Goal: Task Accomplishment & Management: Manage account settings

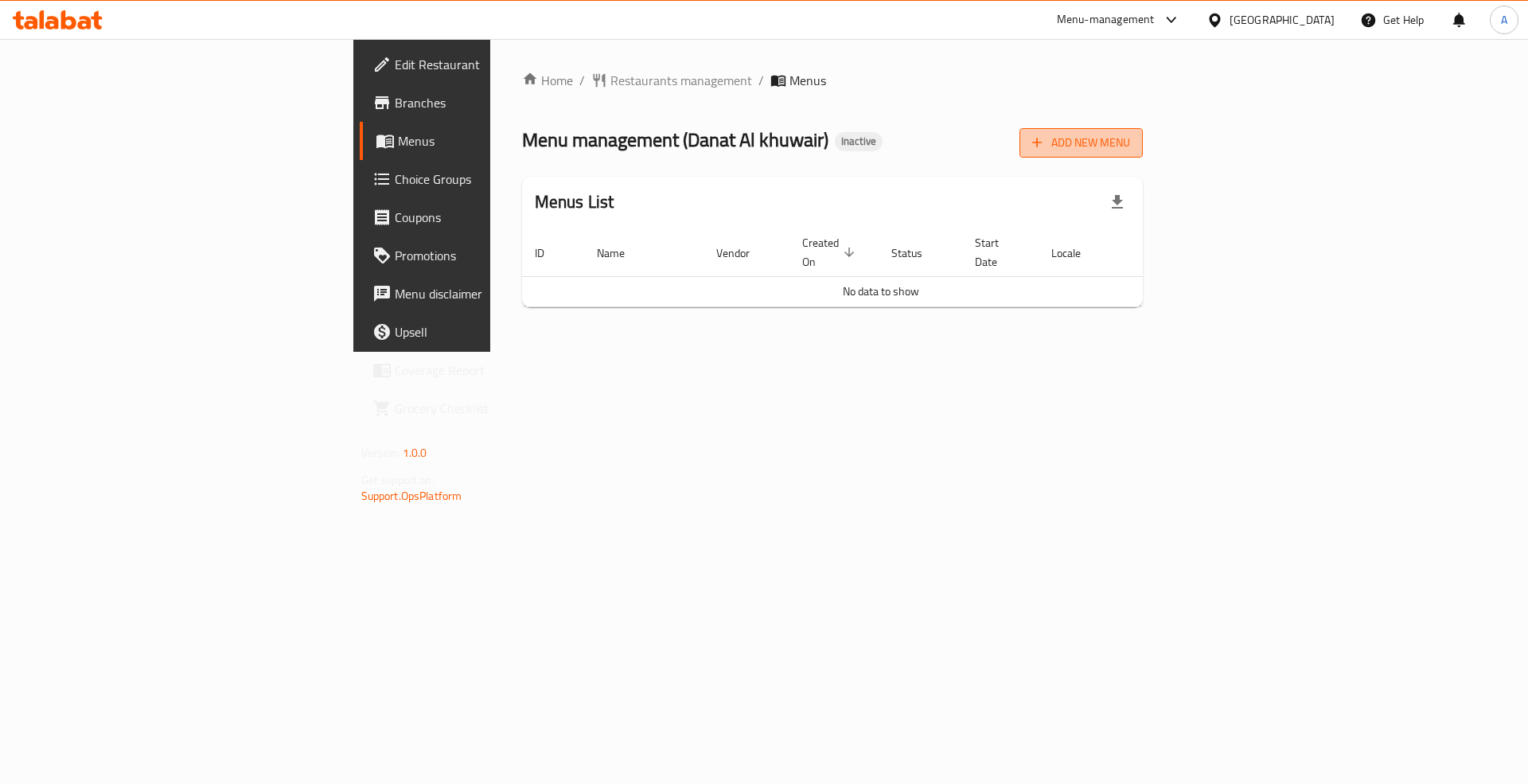
click at [1143, 156] on button "Add New Menu" at bounding box center [1081, 143] width 123 height 29
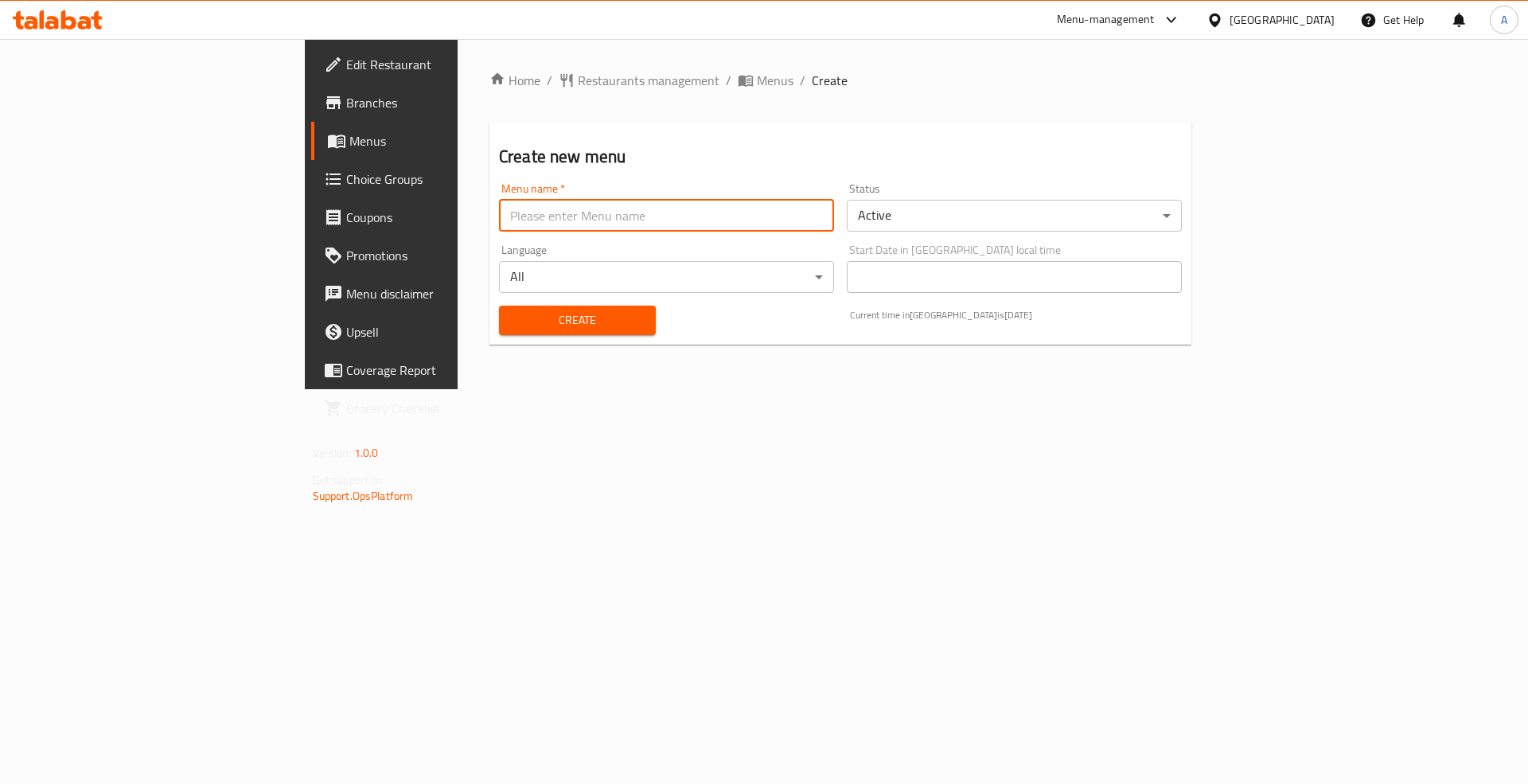
click at [499, 208] on input "text" at bounding box center [666, 215] width 335 height 32
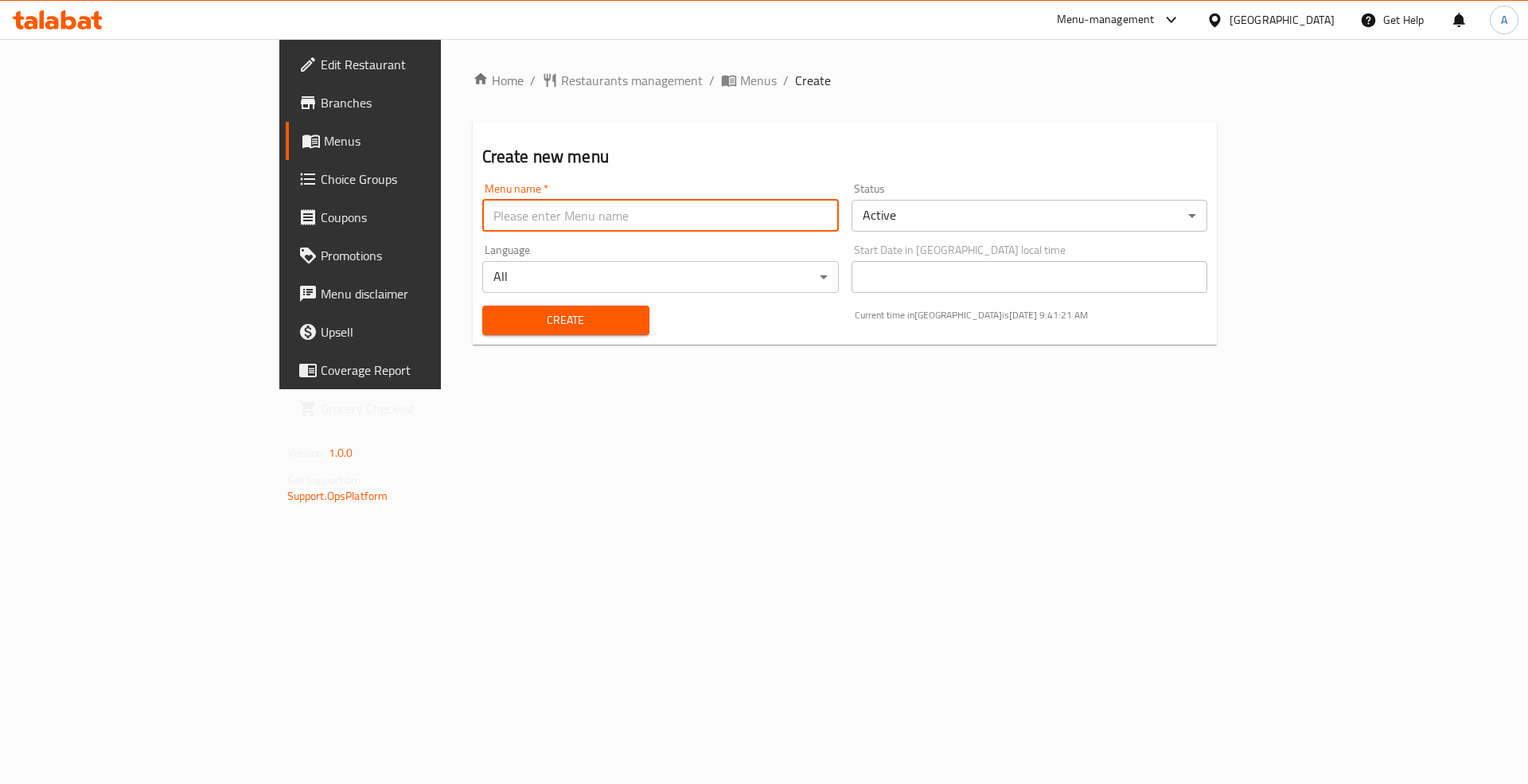
type input "Menu"
click at [495, 312] on span "Create" at bounding box center [565, 321] width 142 height 20
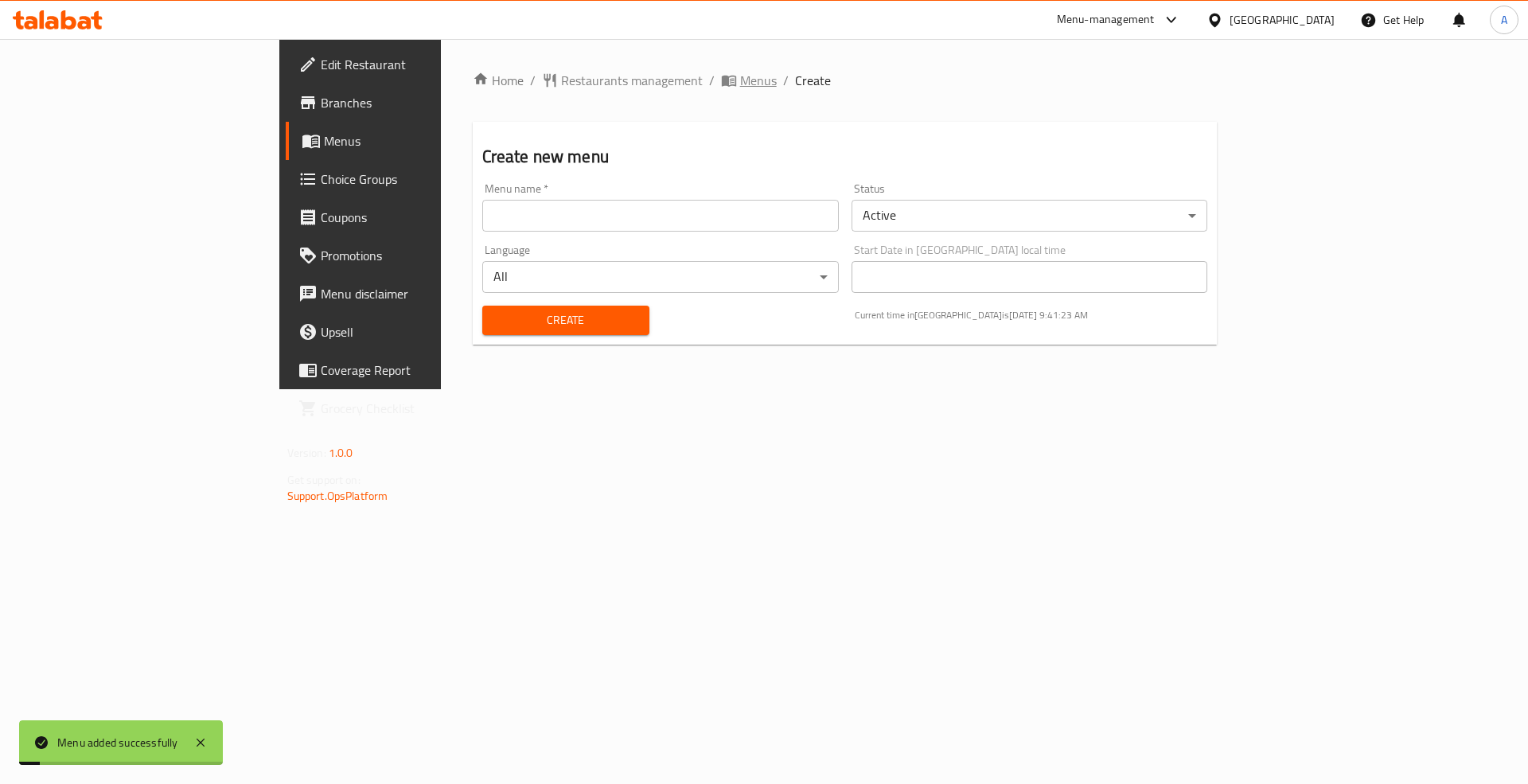
click at [740, 73] on span "Menus" at bounding box center [758, 80] width 36 height 20
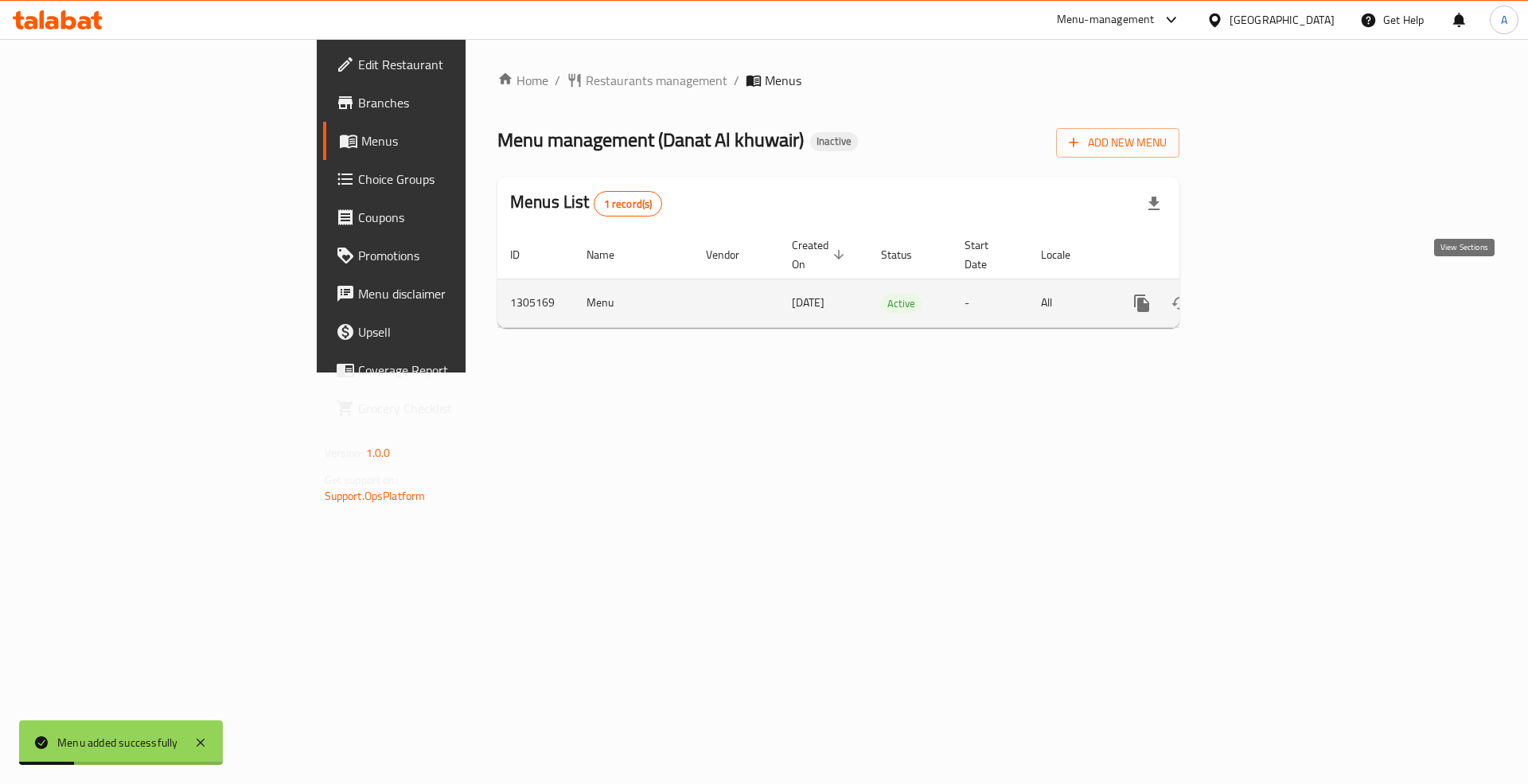
click at [1266, 293] on icon "enhanced table" at bounding box center [1257, 303] width 20 height 20
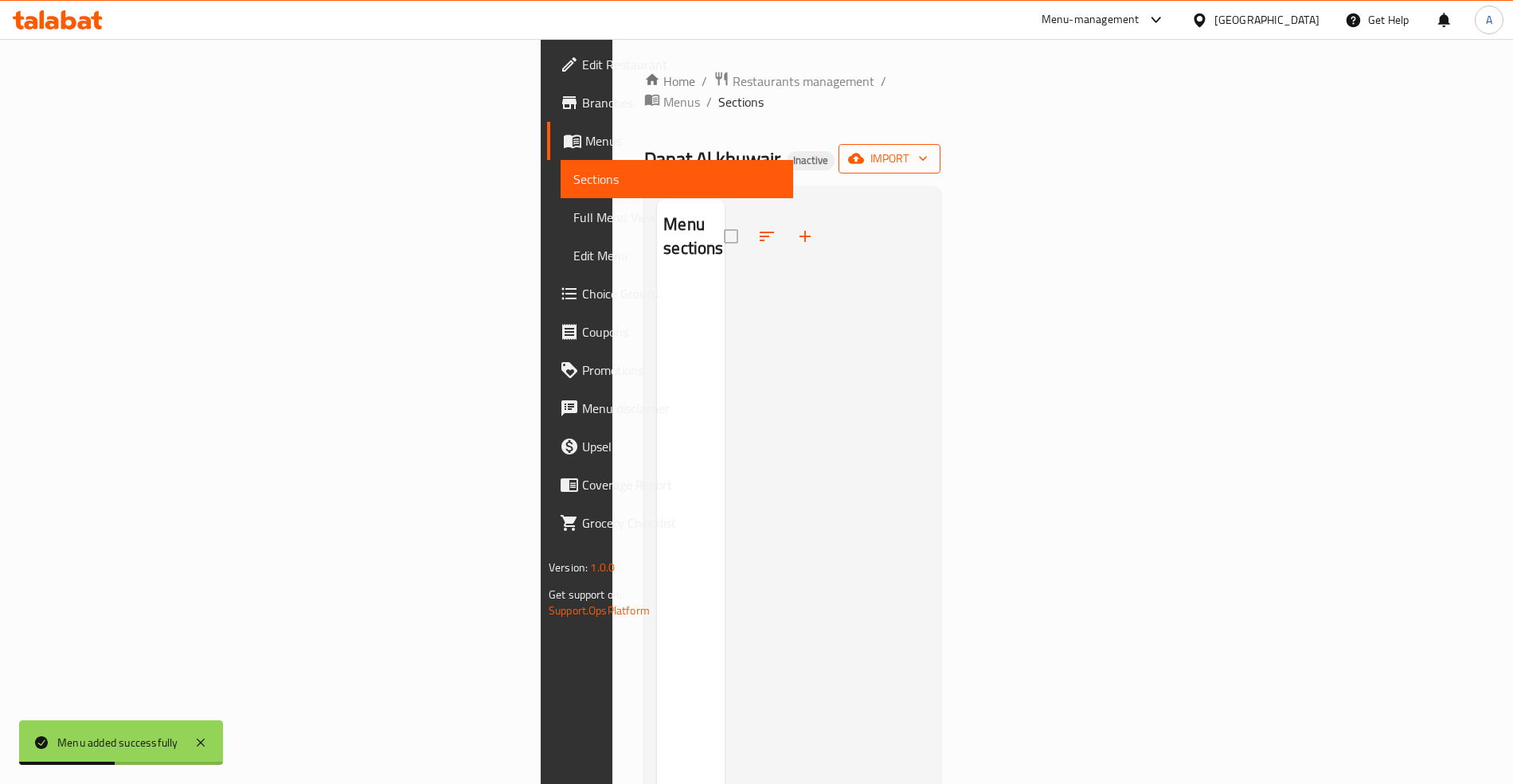
click at [940, 152] on button "import" at bounding box center [889, 158] width 102 height 29
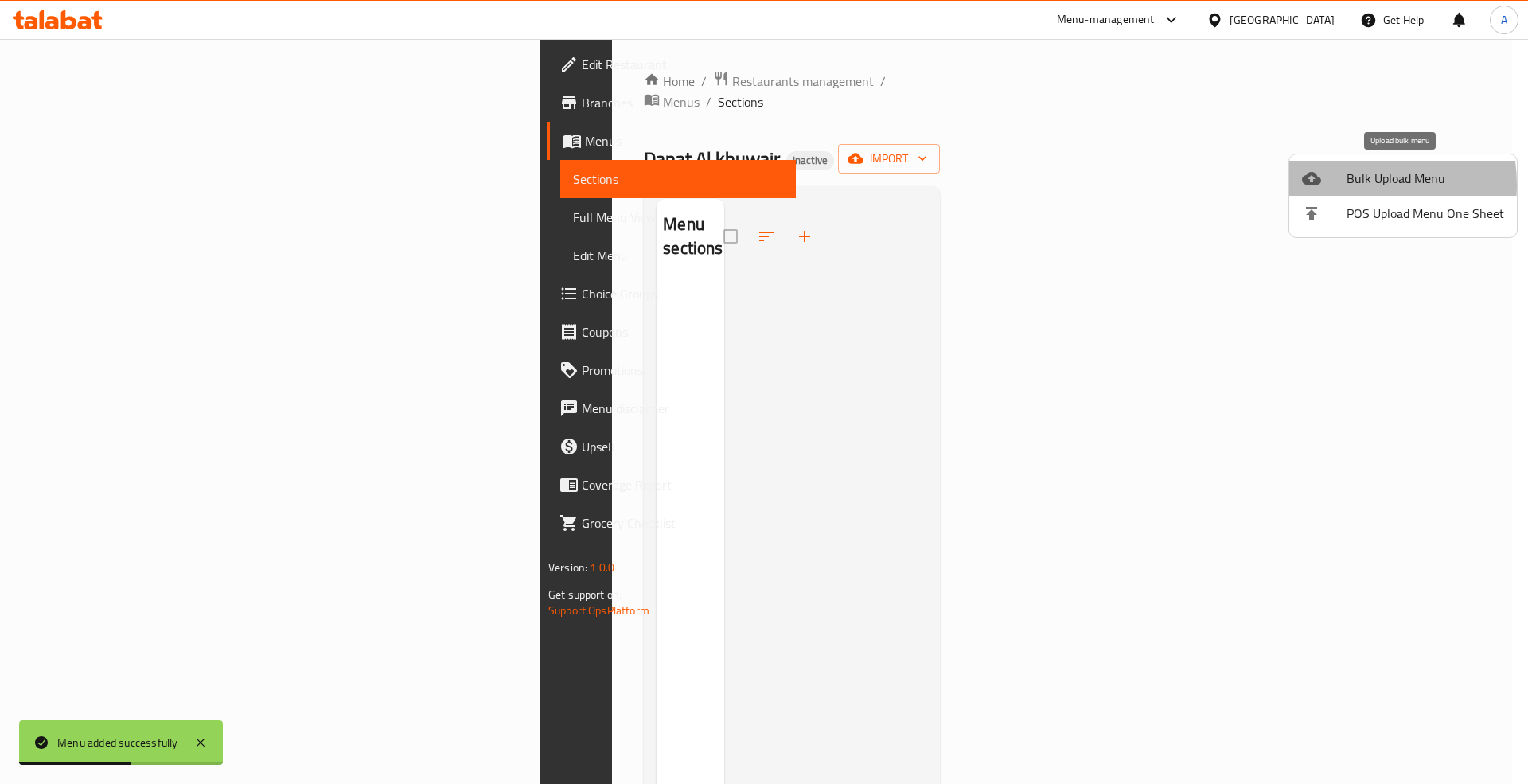
click at [1337, 185] on div at bounding box center [1325, 179] width 45 height 20
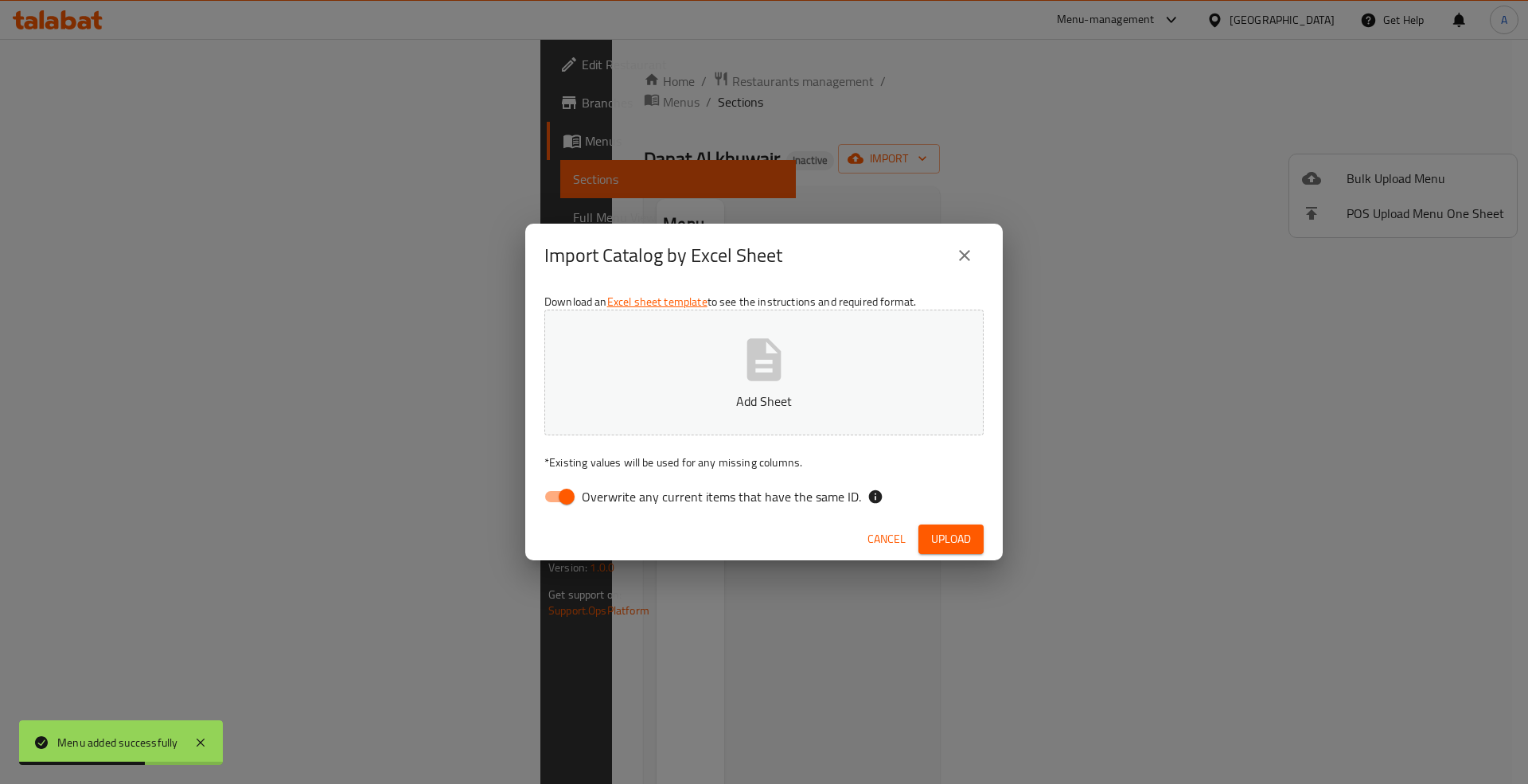
click at [720, 495] on span "Overwrite any current items that have the same ID." at bounding box center [721, 497] width 280 height 20
click at [612, 495] on input "Overwrite any current items that have the same ID." at bounding box center [566, 497] width 91 height 30
checkbox input "false"
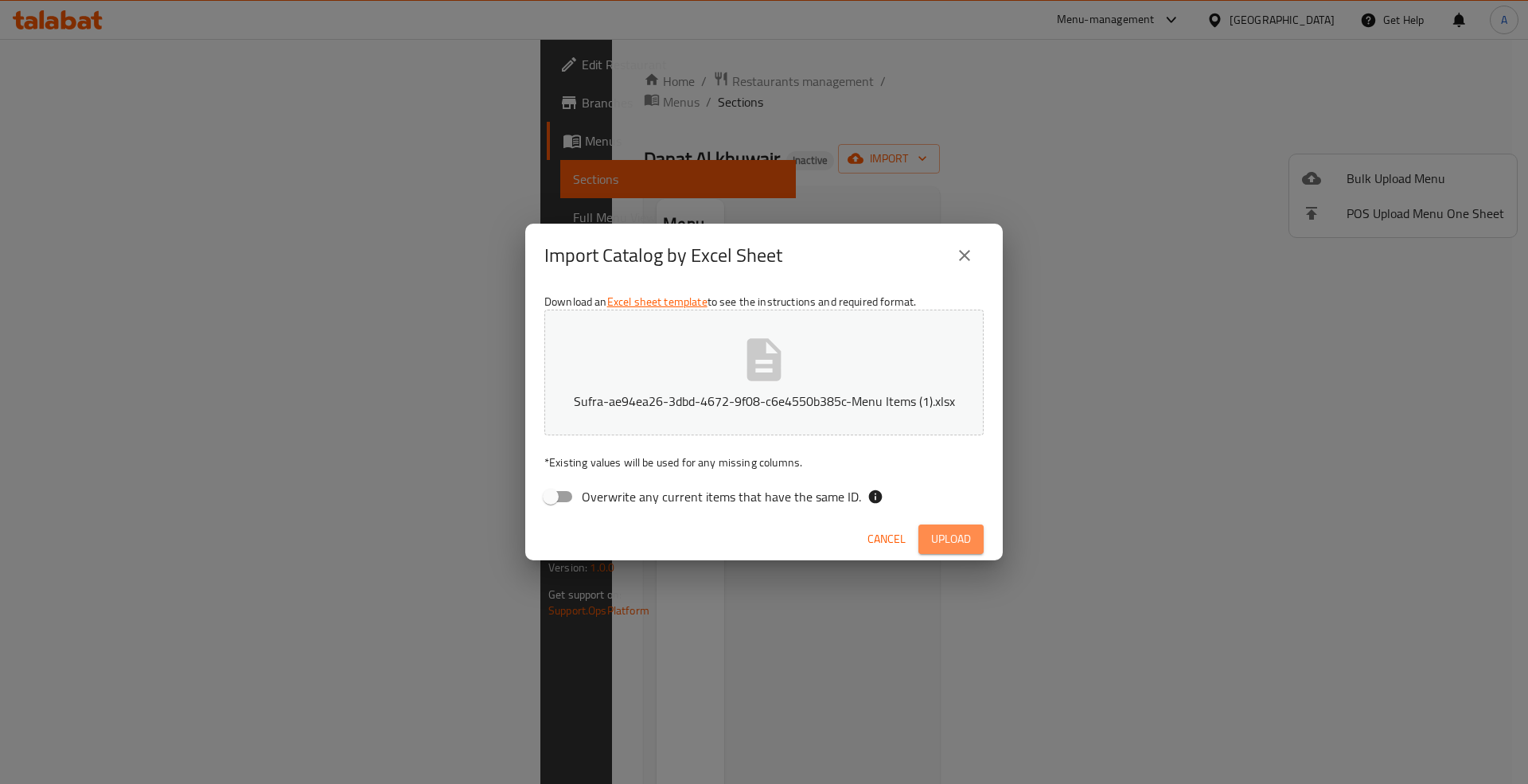
click at [946, 542] on span "Upload" at bounding box center [951, 539] width 40 height 20
click at [942, 543] on span "Upload" at bounding box center [951, 539] width 40 height 20
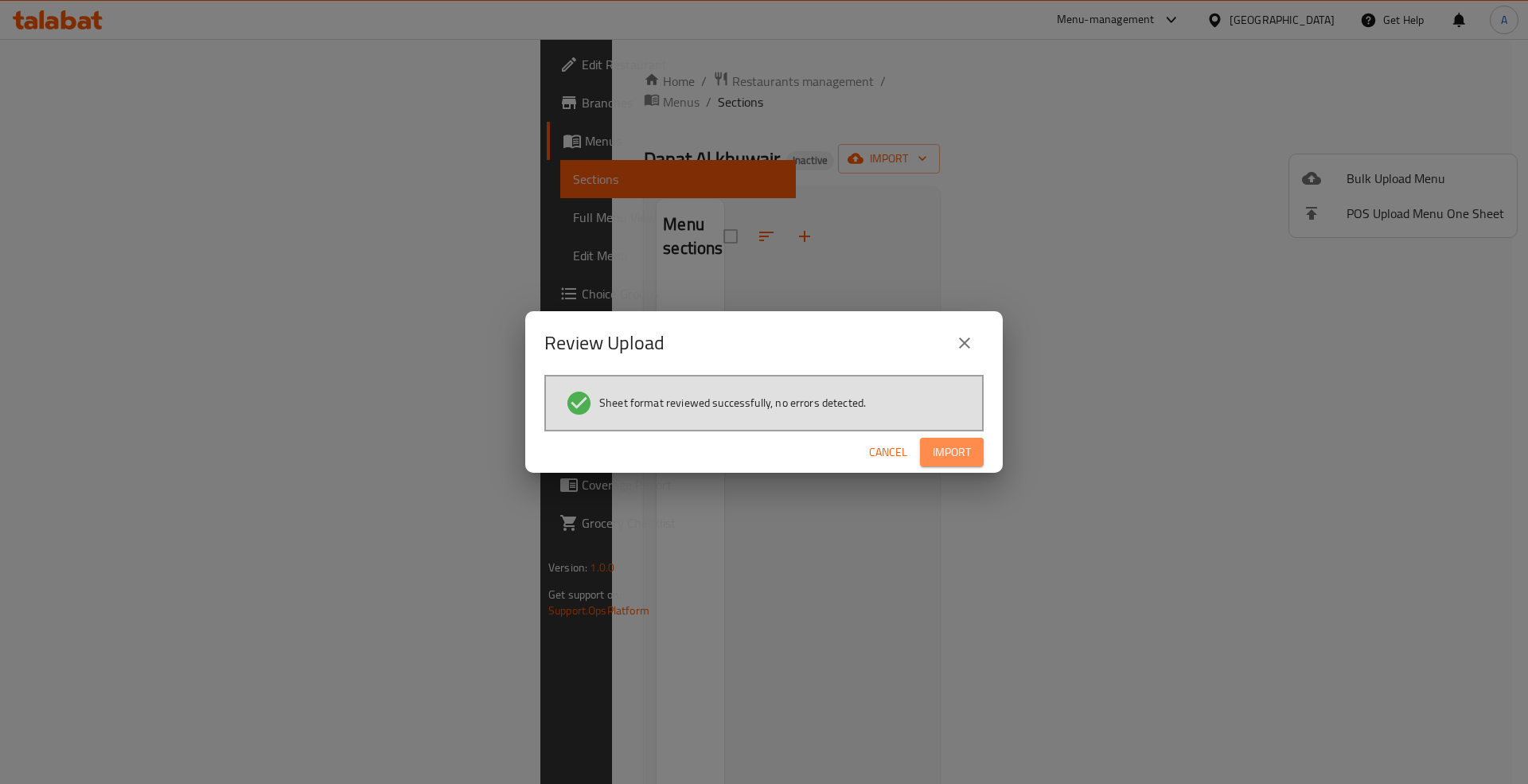
click at [953, 443] on span "Import" at bounding box center [951, 453] width 38 height 20
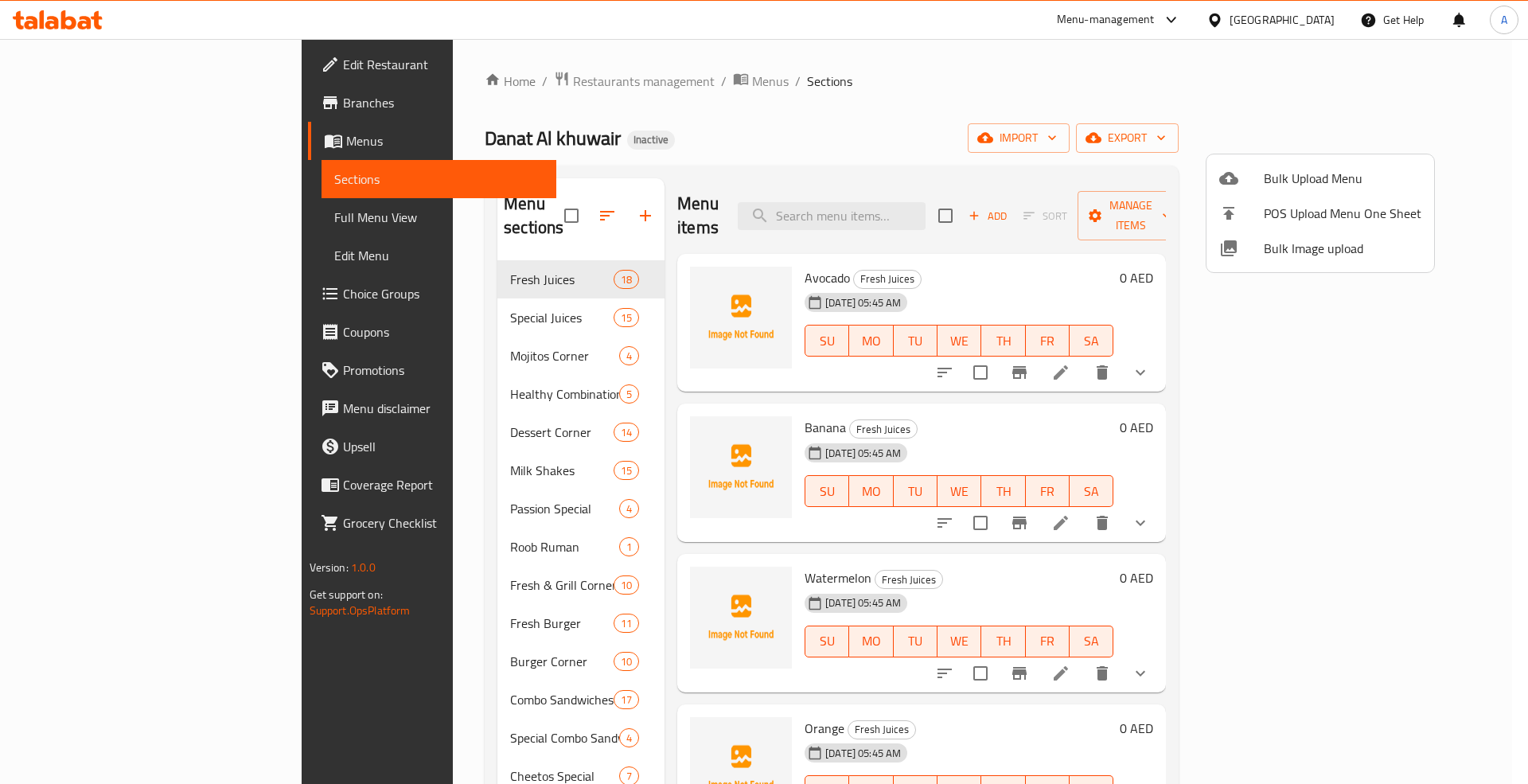
click at [1157, 83] on div at bounding box center [764, 392] width 1528 height 784
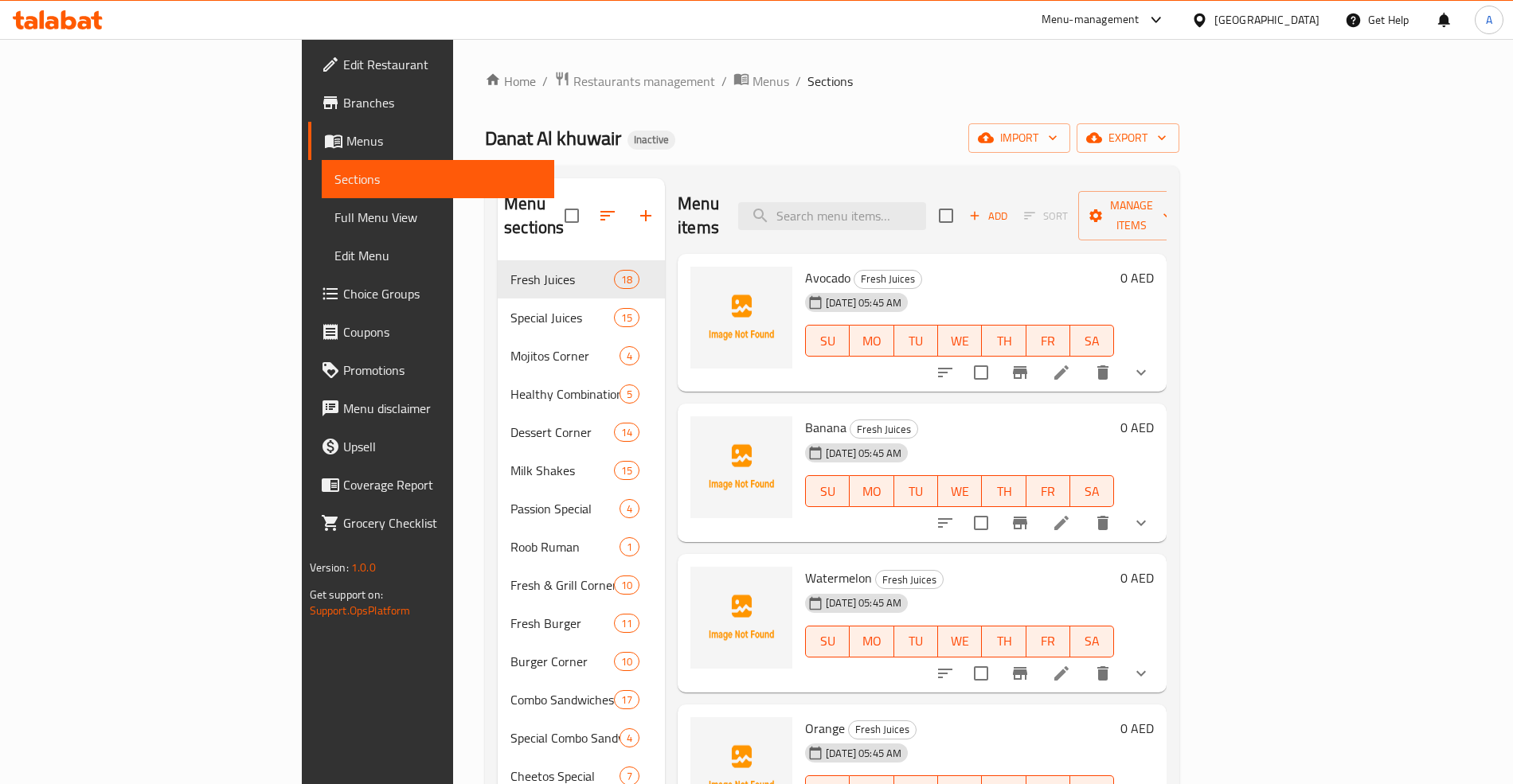
click at [334, 213] on span "Full Menu View" at bounding box center [438, 217] width 207 height 20
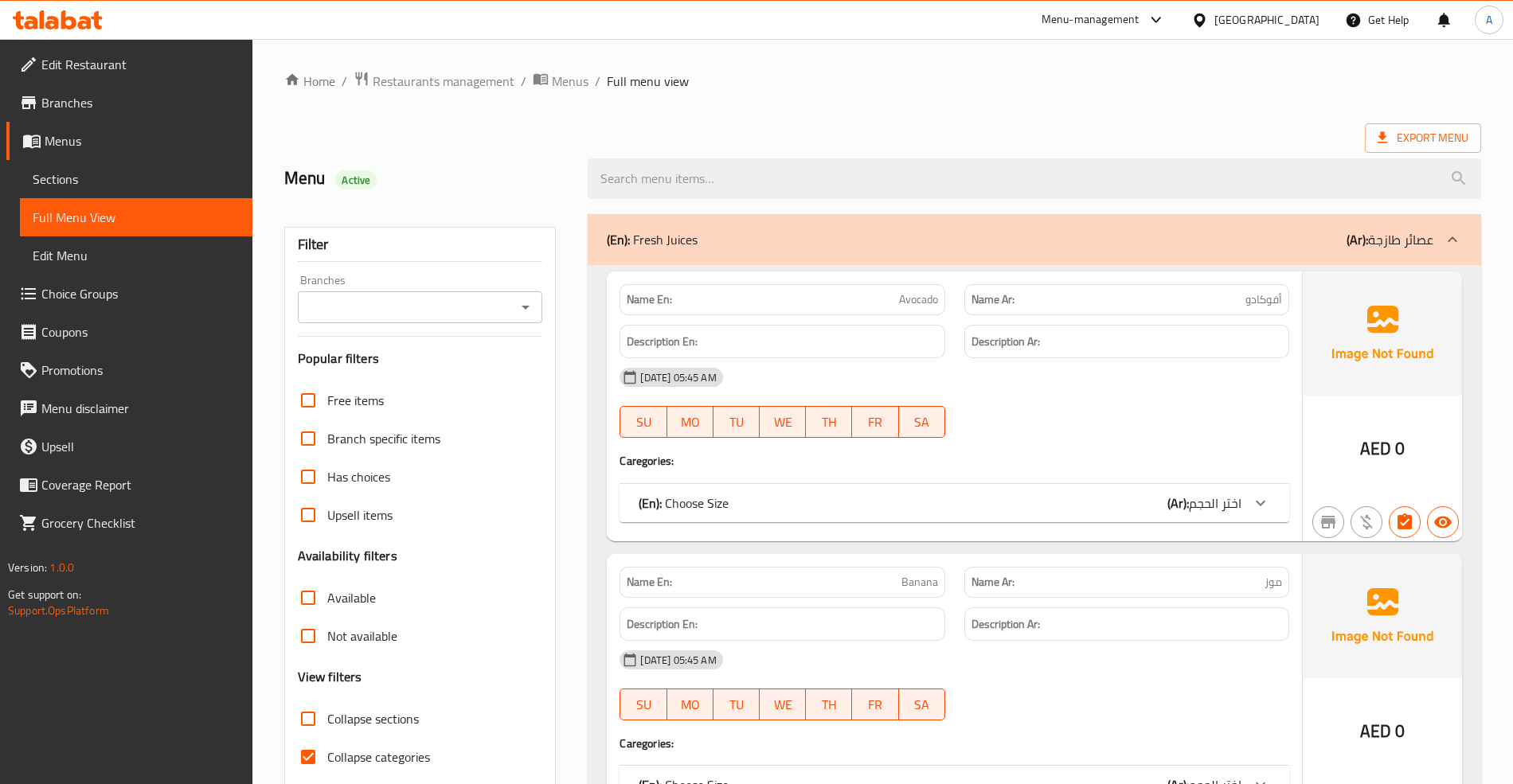
scroll to position [212, 0]
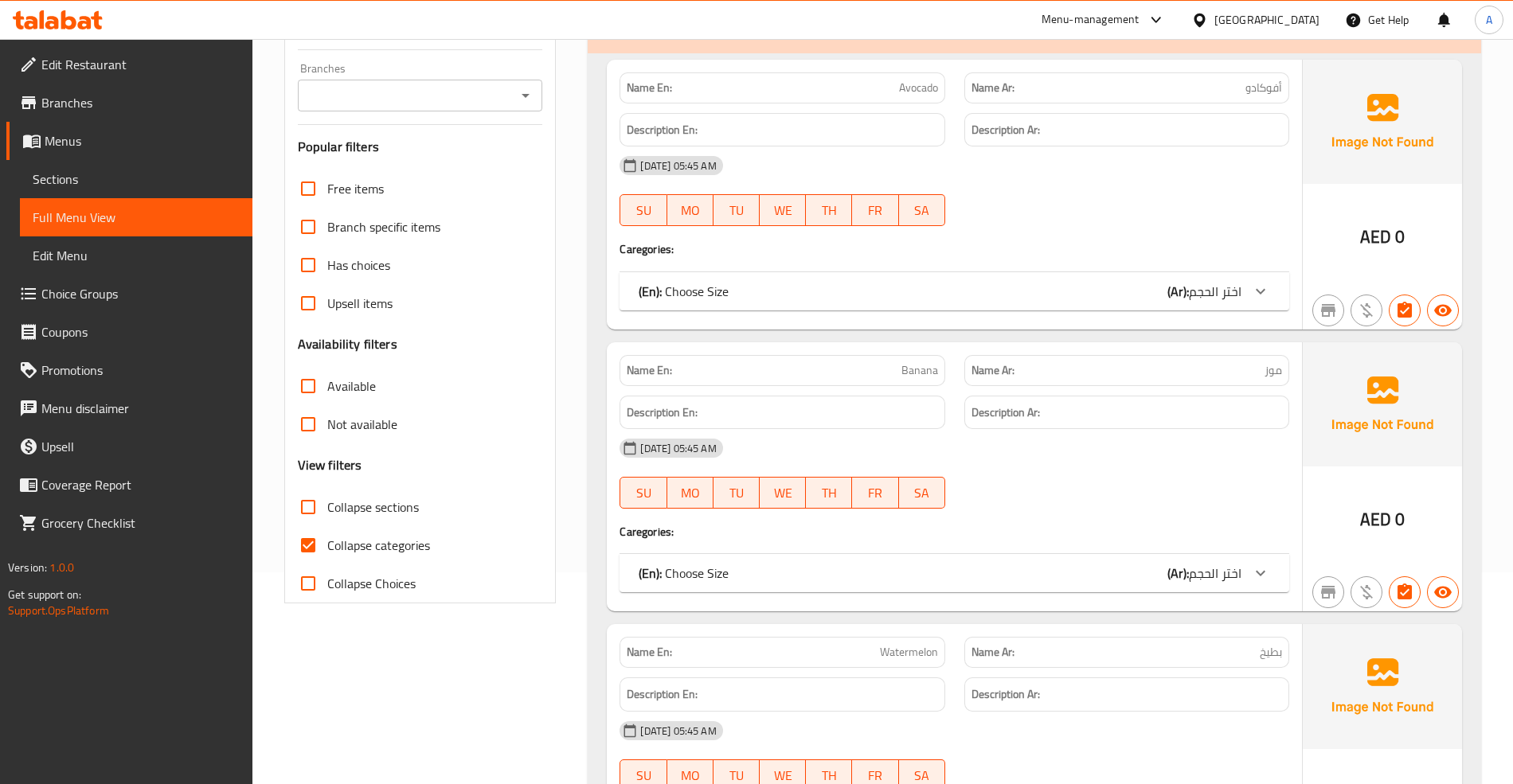
click at [355, 544] on span "Collapse categories" at bounding box center [378, 545] width 103 height 20
click at [328, 544] on input "Collapse categories" at bounding box center [308, 544] width 38 height 38
checkbox input "false"
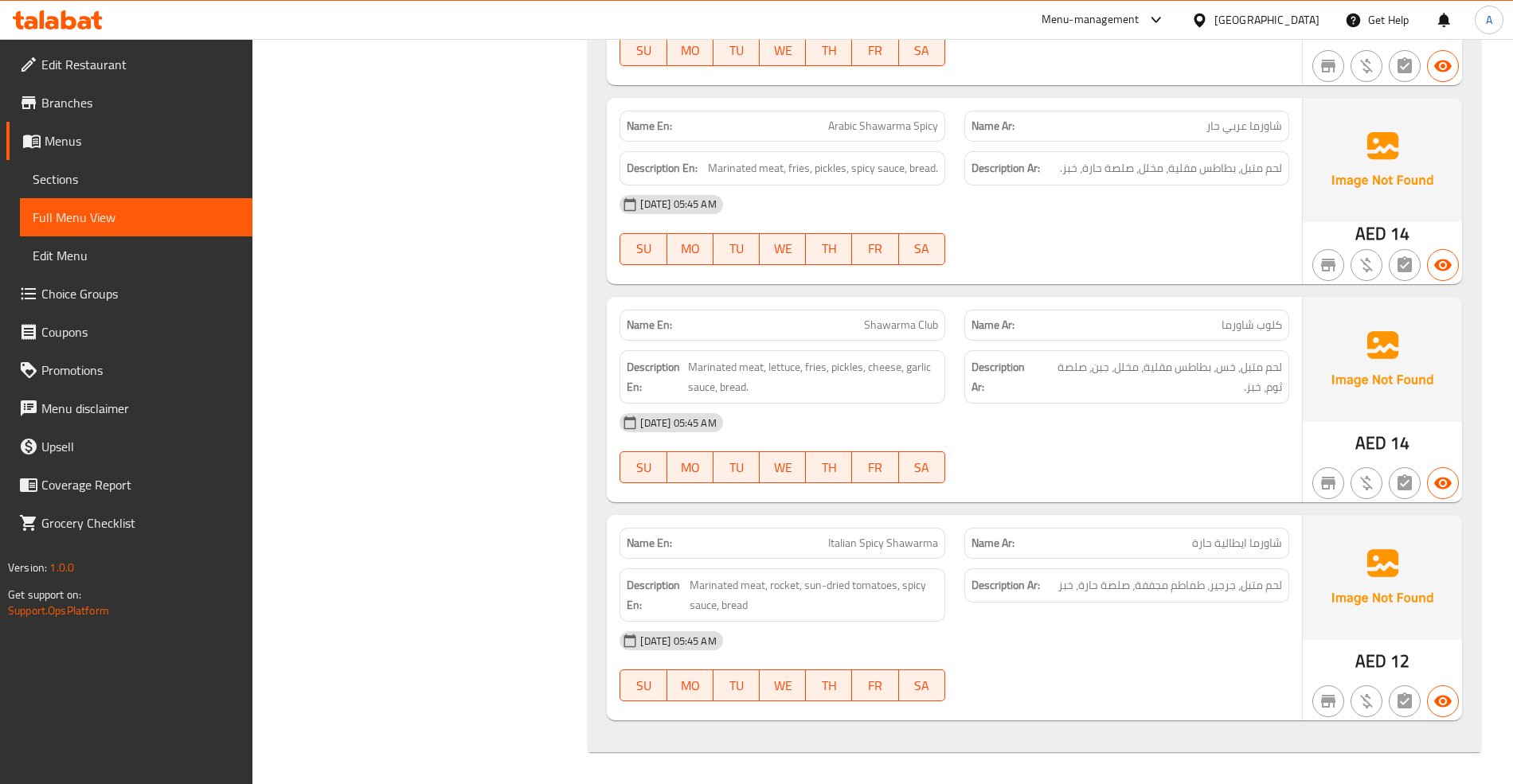
scroll to position [60175, 0]
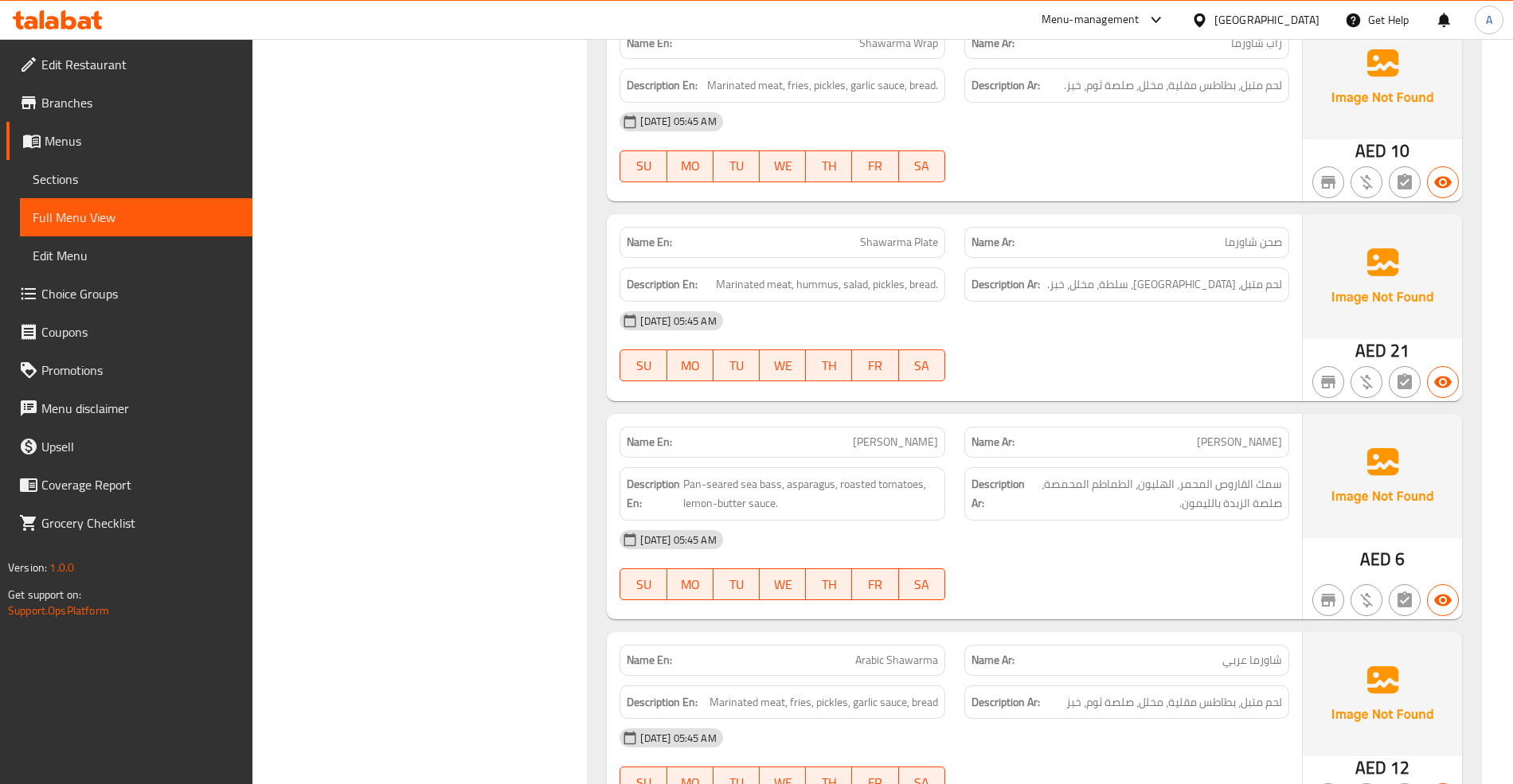
scroll to position [57417, 0]
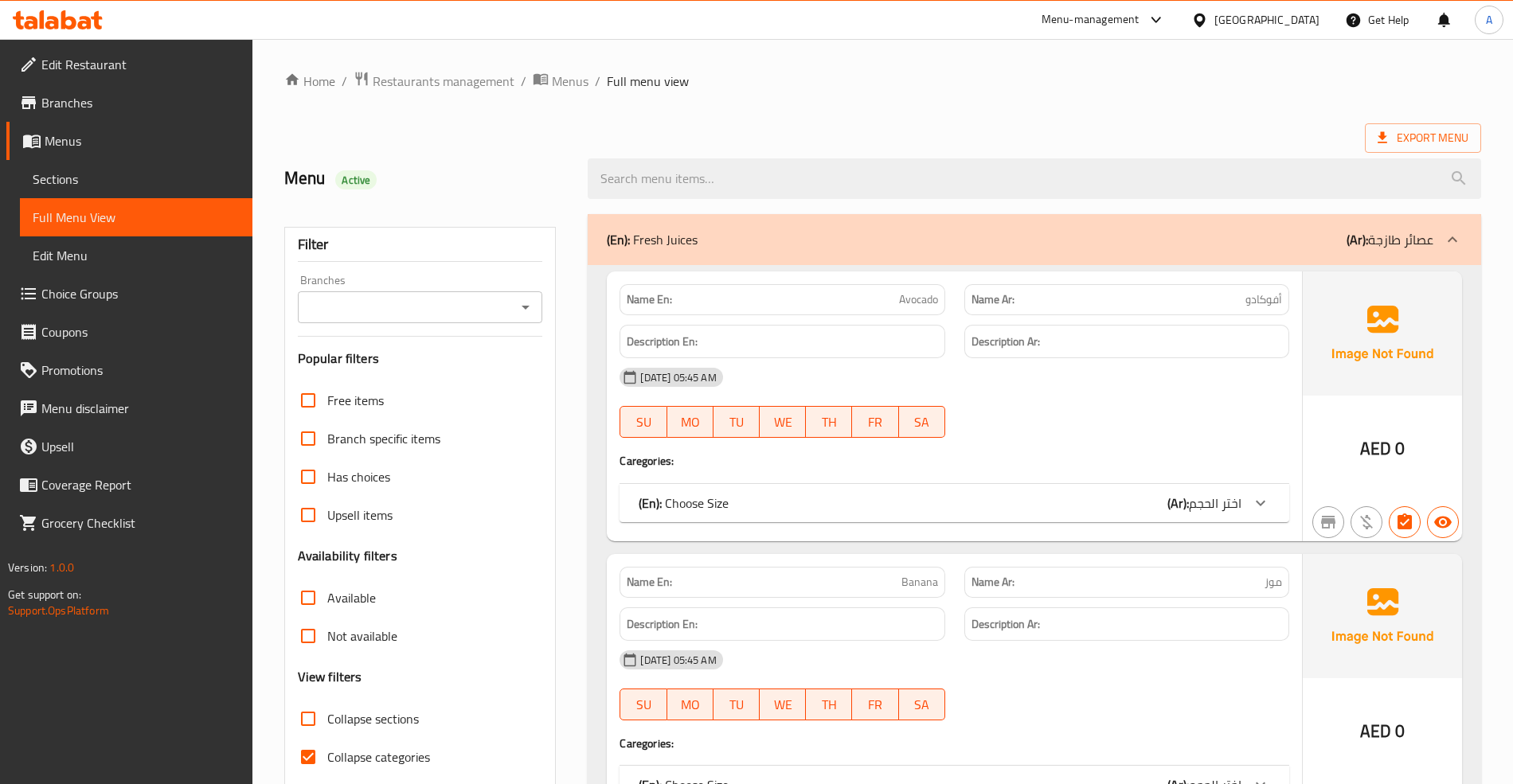
click at [90, 173] on span "Sections" at bounding box center [136, 179] width 207 height 20
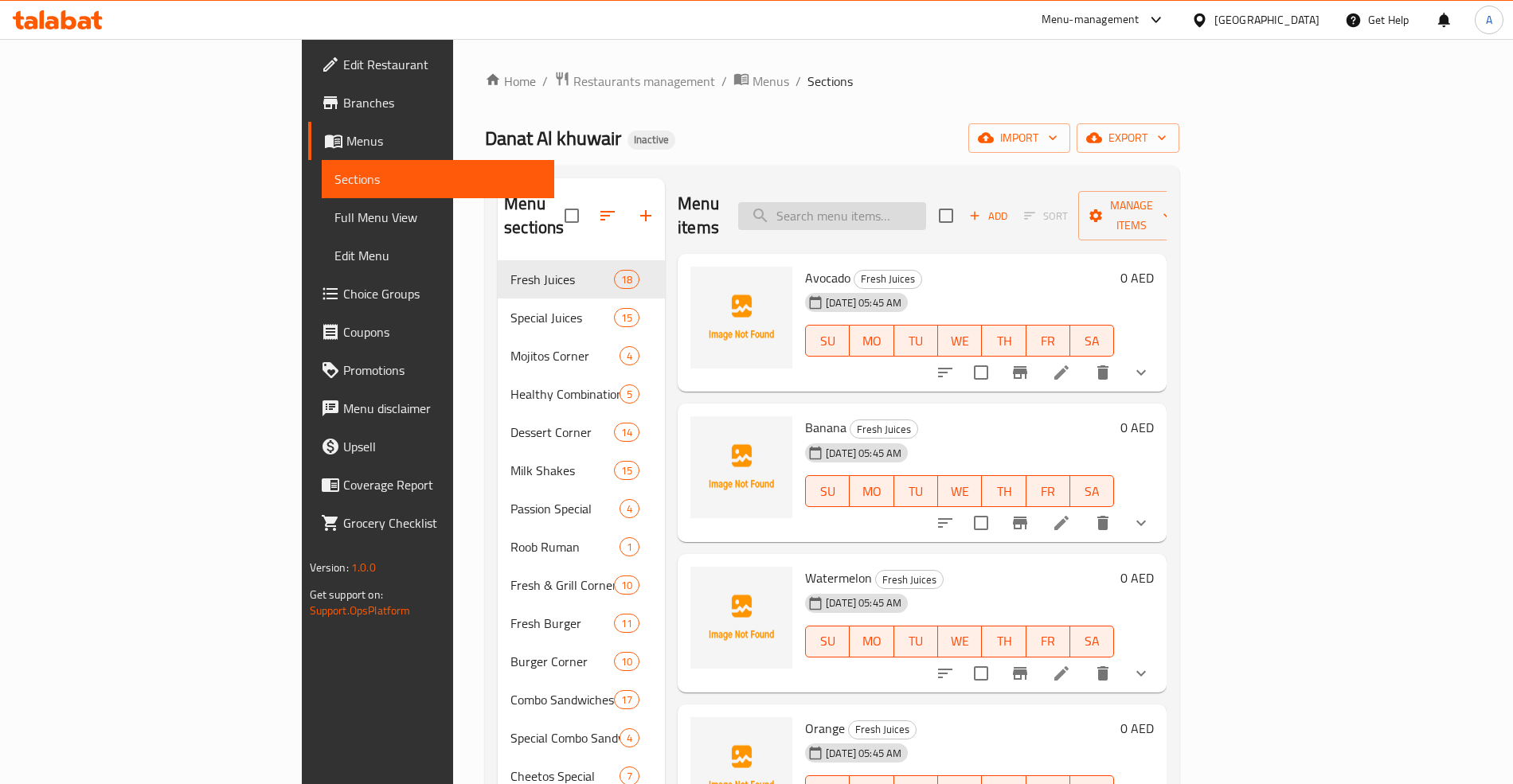
click at [908, 213] on input "search" at bounding box center [832, 216] width 188 height 27
paste input "Milk Shake"
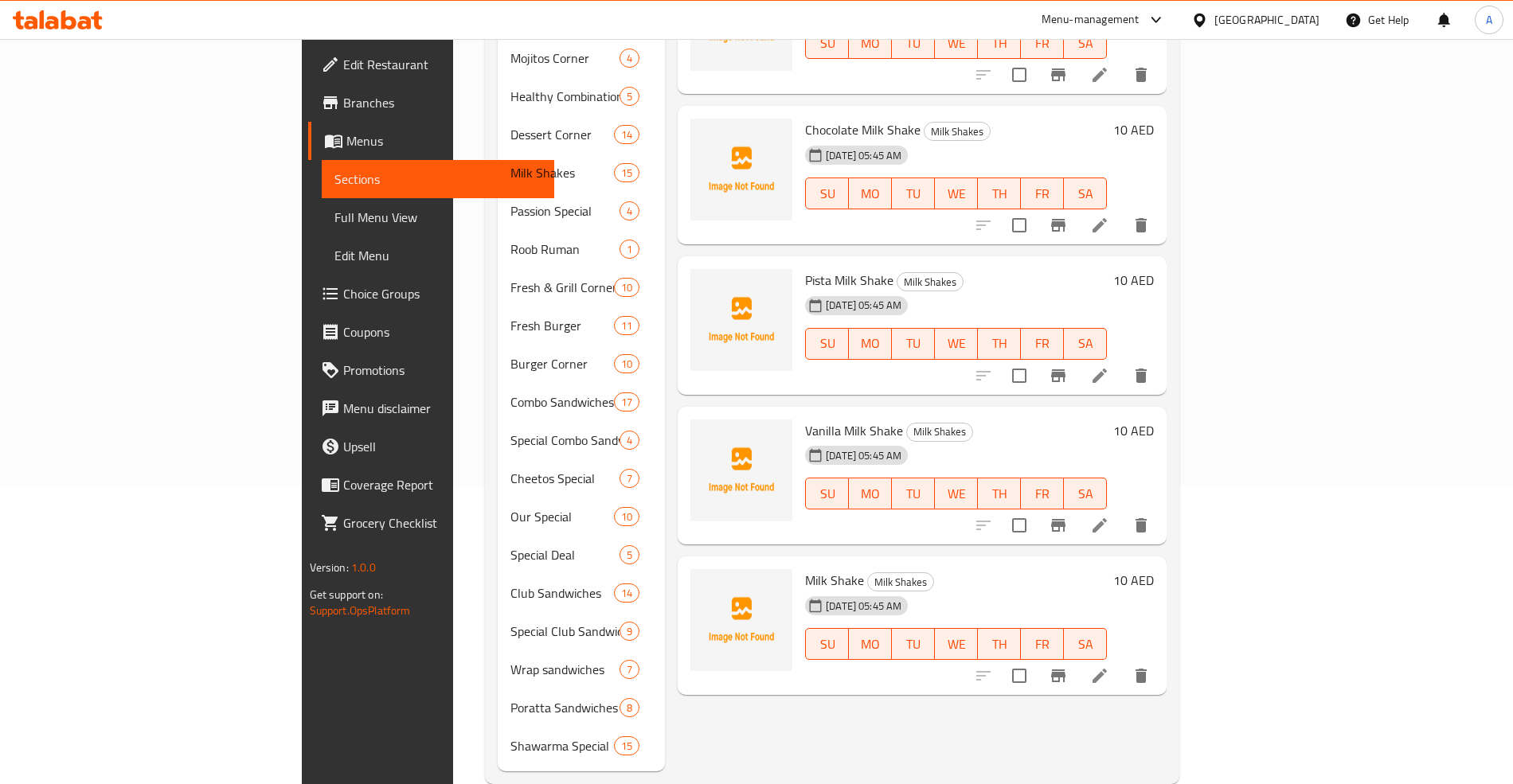
scroll to position [306, 0]
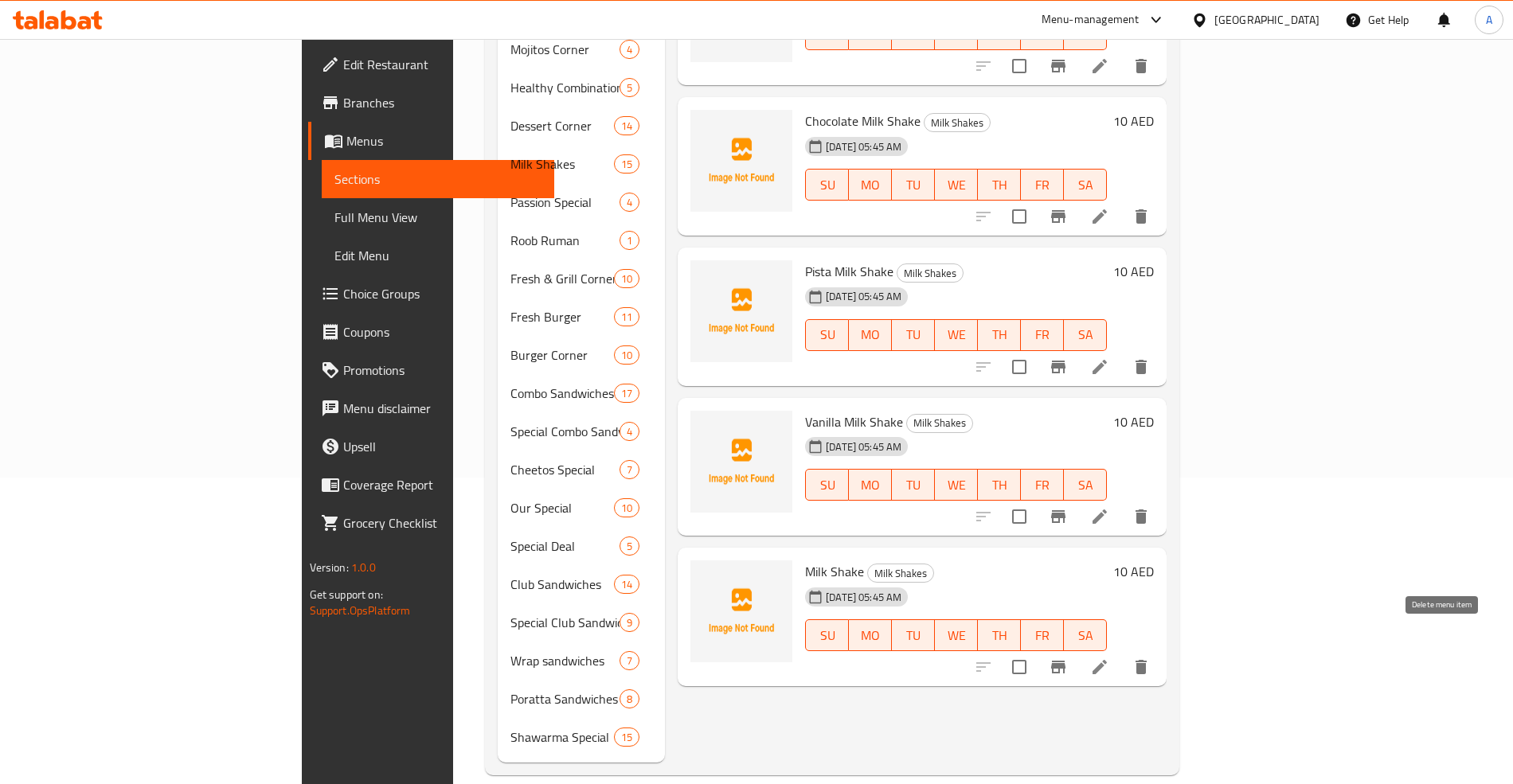
type input "Milk Shake"
click at [1160, 656] on button "delete" at bounding box center [1140, 667] width 38 height 38
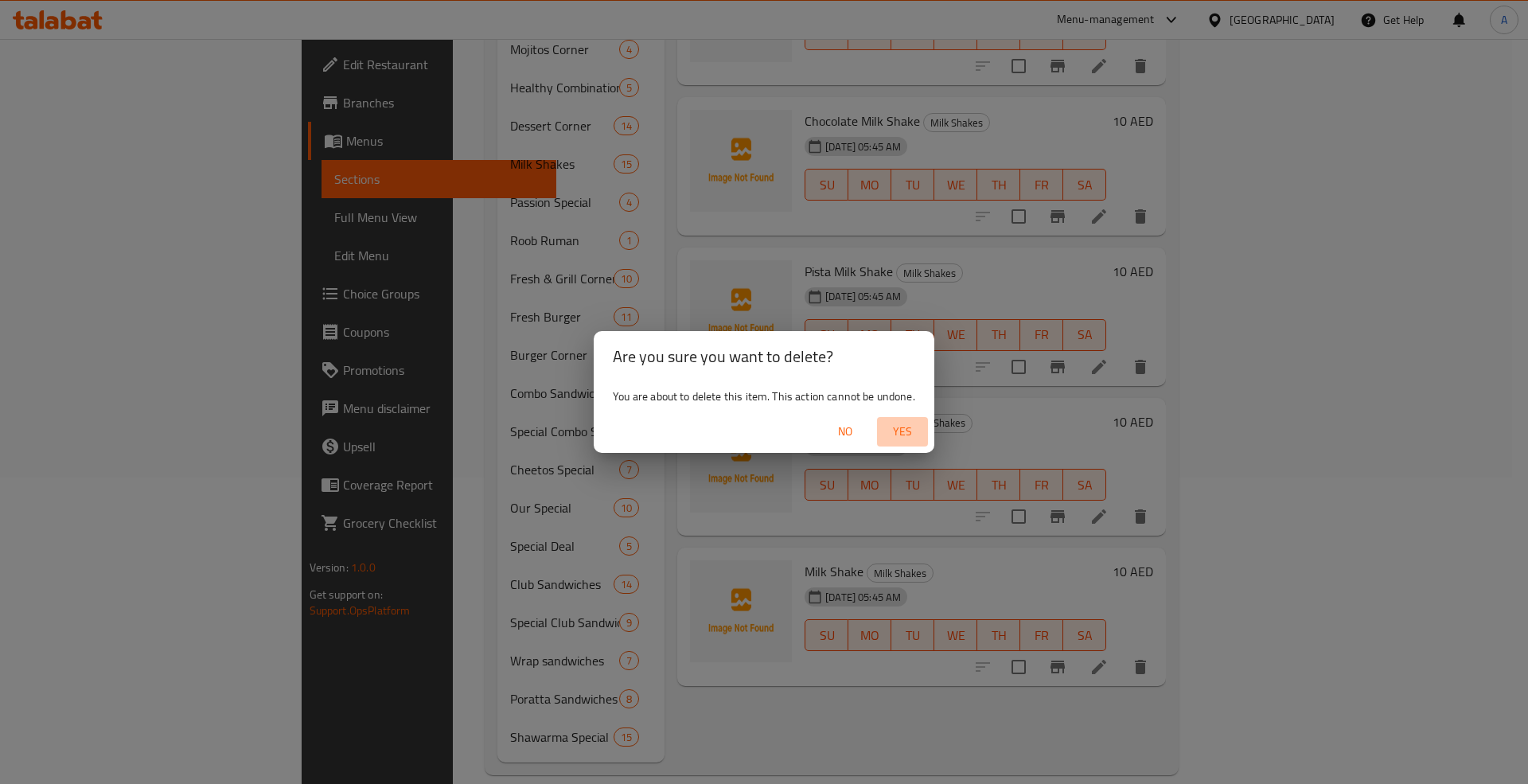
click at [909, 430] on span "Yes" at bounding box center [902, 431] width 38 height 20
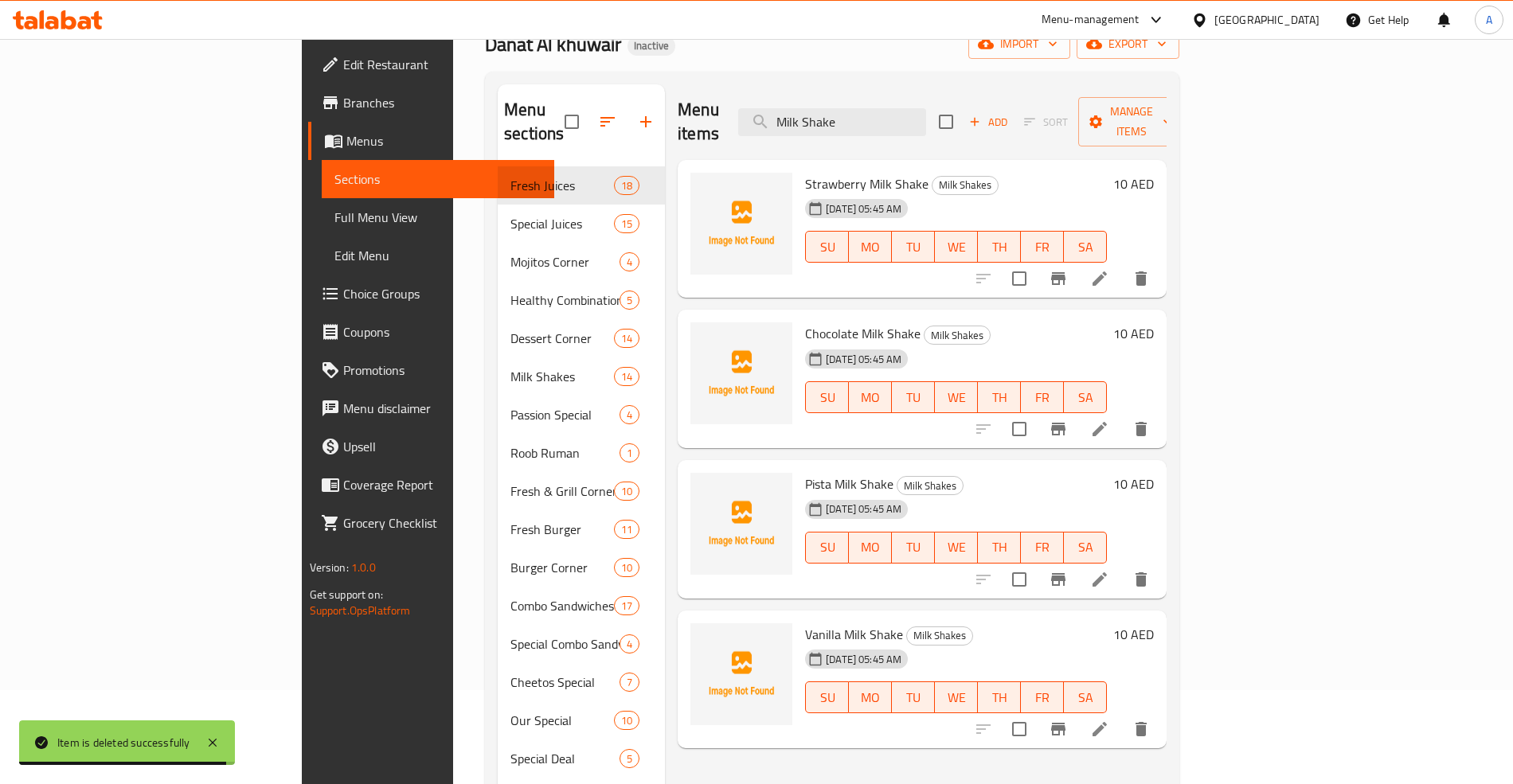
scroll to position [0, 0]
